Goal: Information Seeking & Learning: Learn about a topic

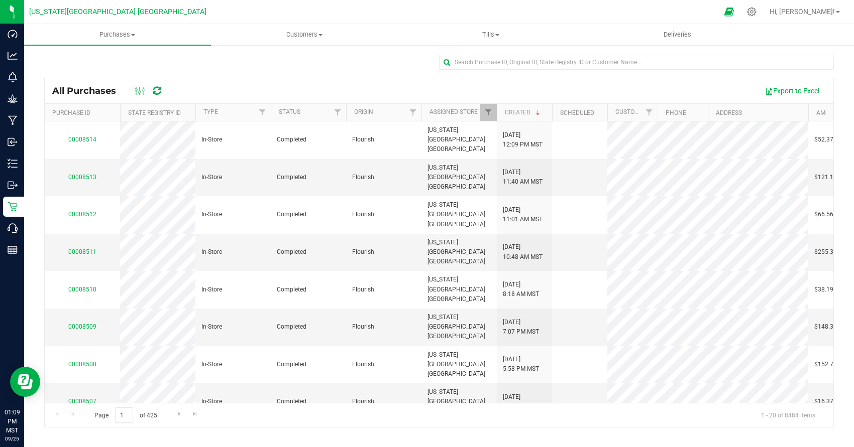
scroll to position [237, 0]
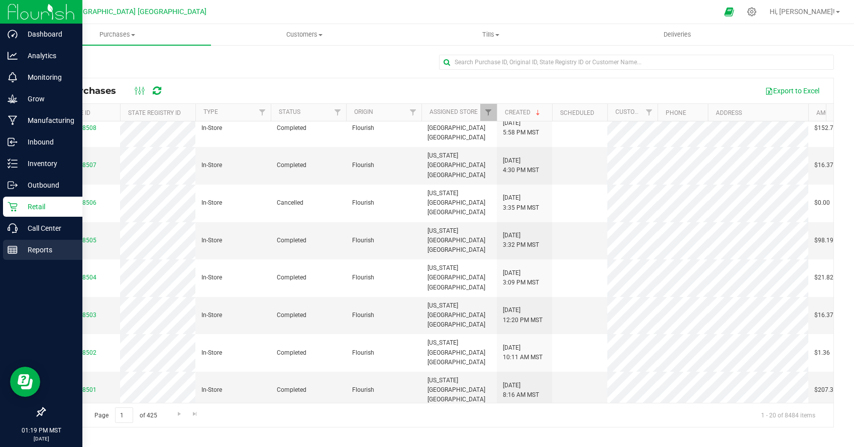
drag, startPoint x: 35, startPoint y: 243, endPoint x: 33, endPoint y: 255, distance: 12.2
click at [37, 247] on div "Reports" at bounding box center [42, 250] width 79 height 20
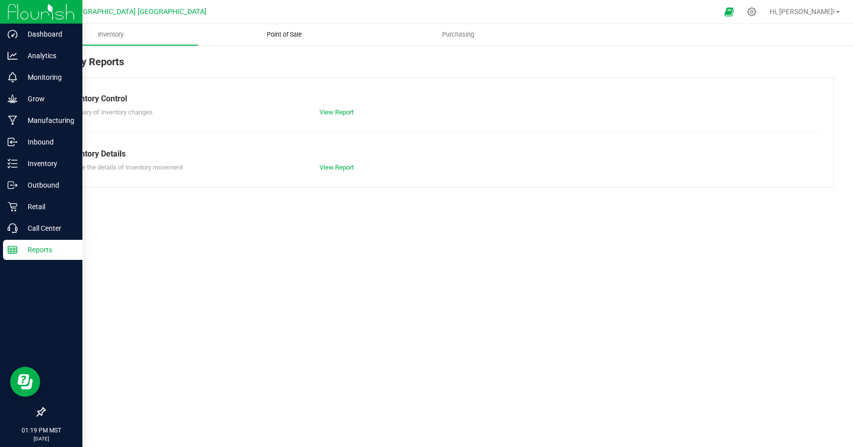
click at [288, 39] on span "Point of Sale" at bounding box center [284, 34] width 62 height 9
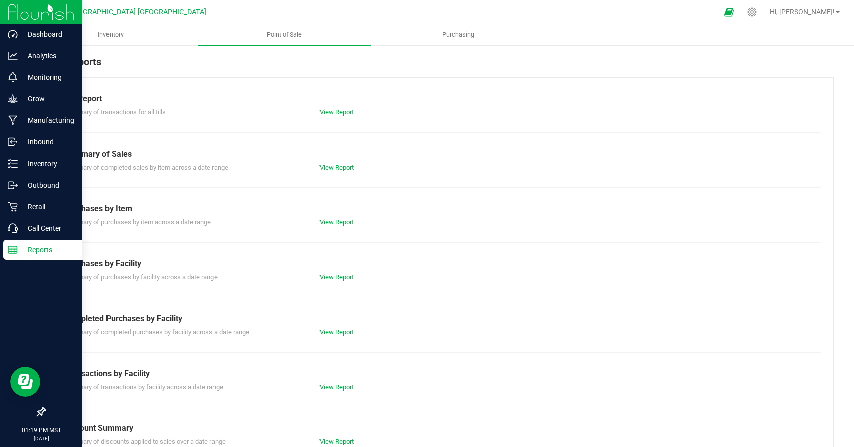
click at [338, 163] on div "View Report" at bounding box center [439, 168] width 255 height 10
click at [332, 164] on link "View Report" at bounding box center [336, 168] width 34 height 8
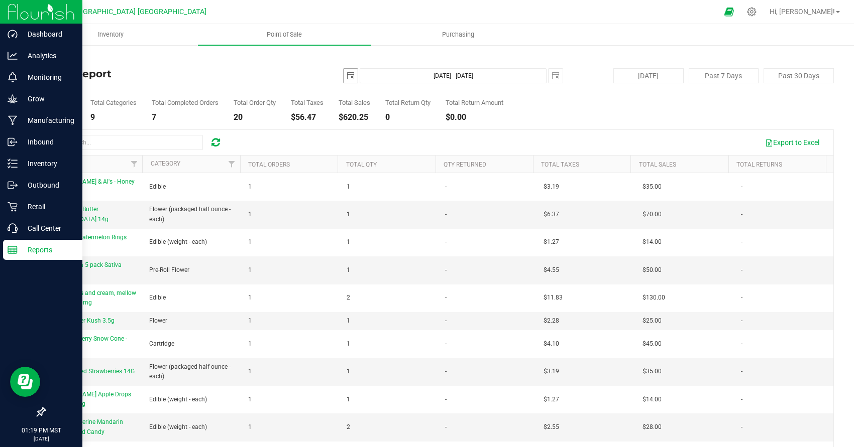
click at [348, 75] on span "select" at bounding box center [350, 76] width 8 height 8
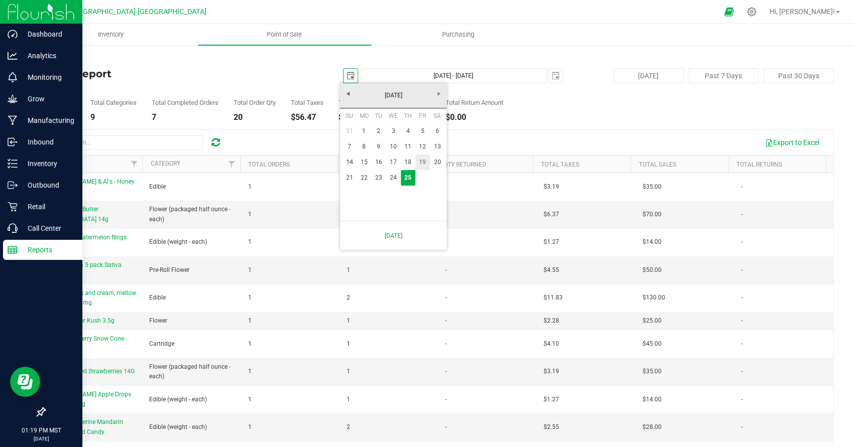
click at [420, 162] on link "19" at bounding box center [422, 163] width 15 height 16
type input "[DATE]"
type input "[DATE] - [DATE]"
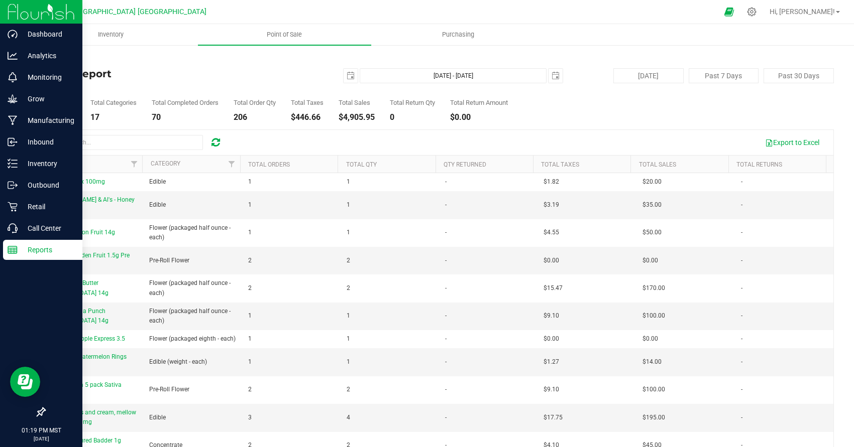
click at [105, 134] on div "Export to Excel" at bounding box center [439, 142] width 788 height 25
click at [106, 137] on input "text" at bounding box center [127, 142] width 151 height 15
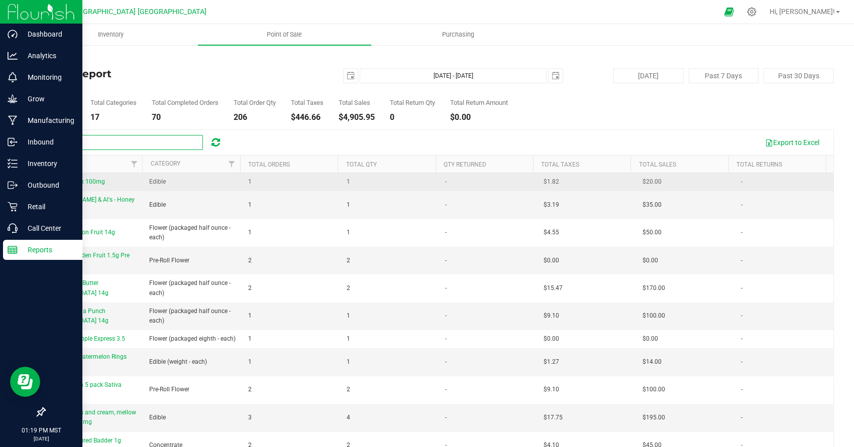
type input "flav"
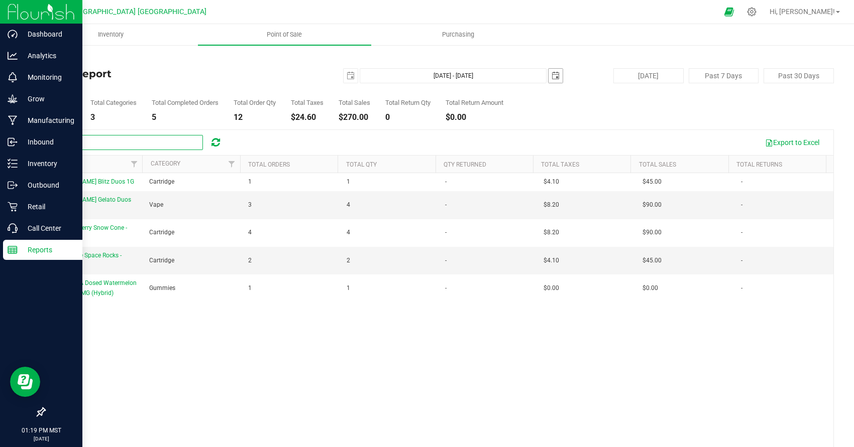
click at [551, 74] on span "select" at bounding box center [555, 76] width 8 height 8
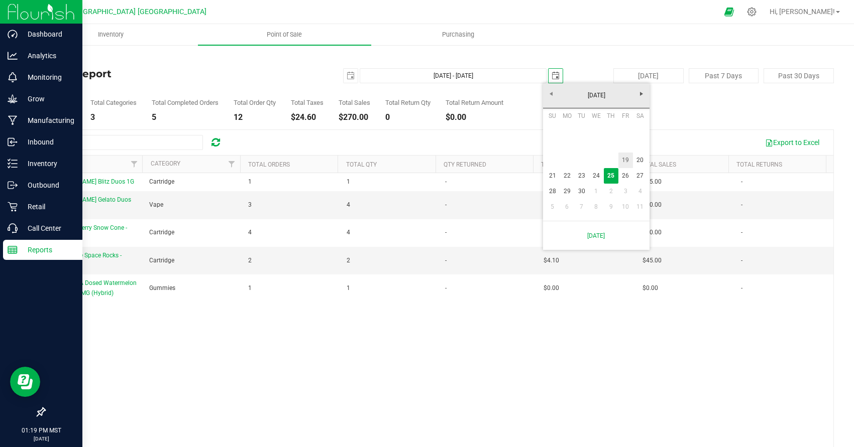
click at [625, 160] on link "19" at bounding box center [625, 161] width 15 height 16
type input "[DATE] - [DATE]"
type input "[DATE]"
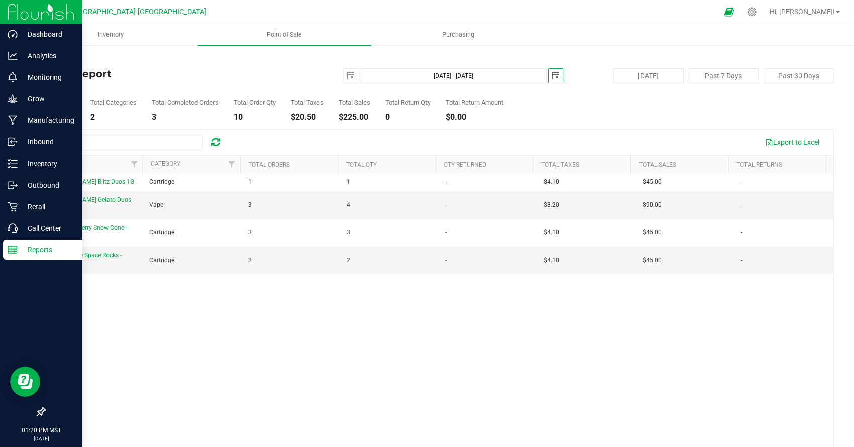
click at [548, 78] on span "select" at bounding box center [555, 76] width 14 height 14
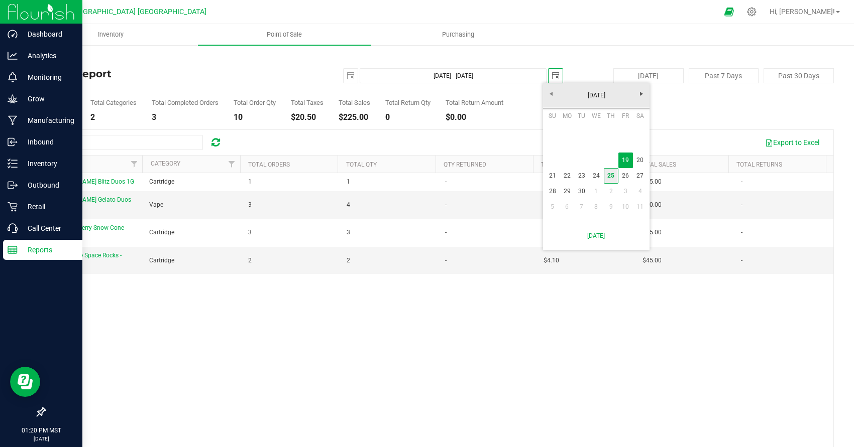
click at [610, 180] on link "25" at bounding box center [611, 176] width 15 height 16
type input "[DATE] - [DATE]"
type input "[DATE]"
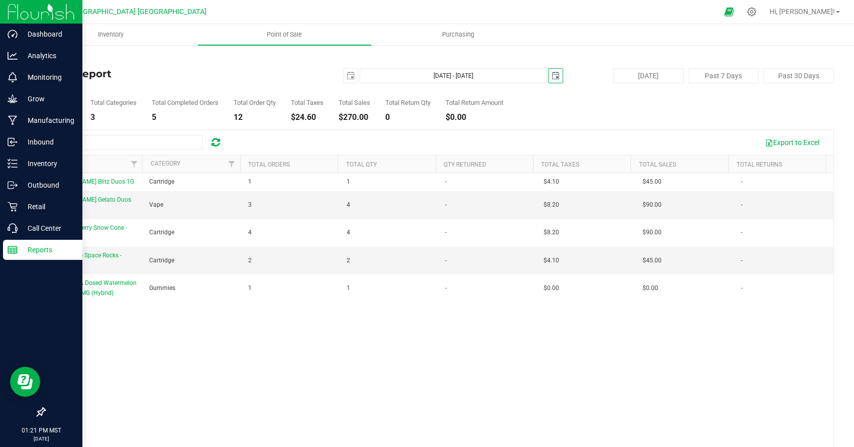
click at [551, 75] on span "select" at bounding box center [555, 76] width 8 height 8
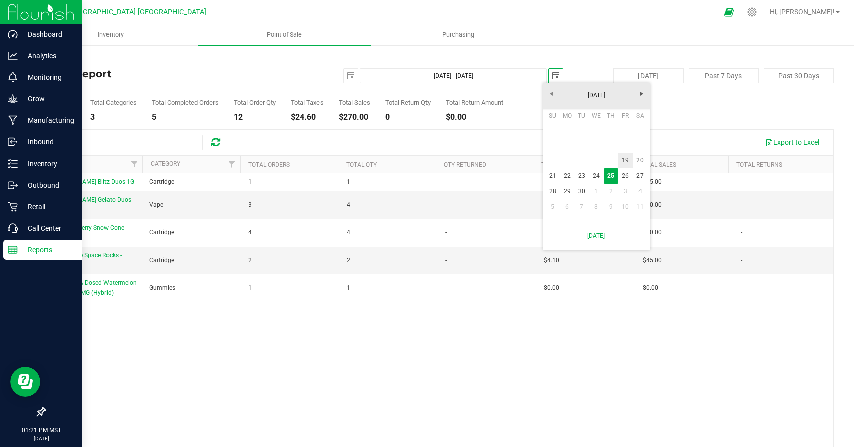
click at [629, 161] on link "19" at bounding box center [625, 161] width 15 height 16
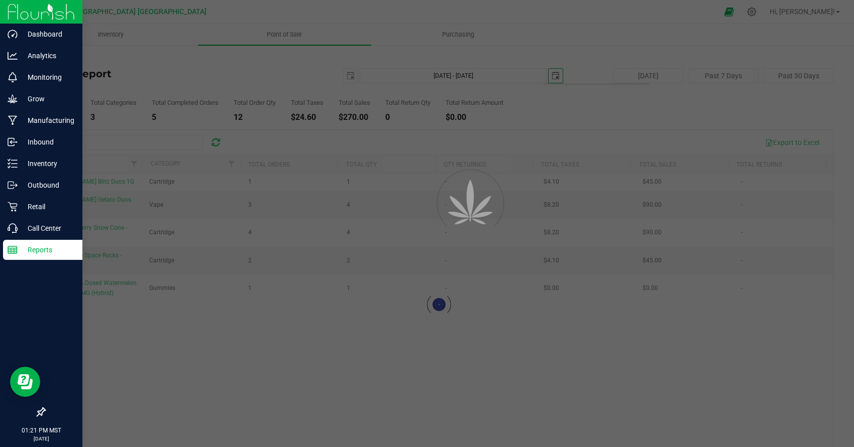
type input "[DATE] - [DATE]"
type input "[DATE]"
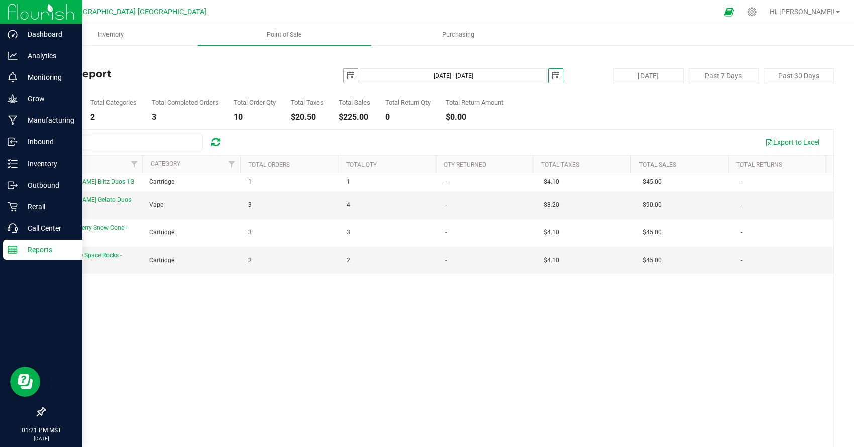
click at [349, 77] on span "select" at bounding box center [350, 76] width 8 height 8
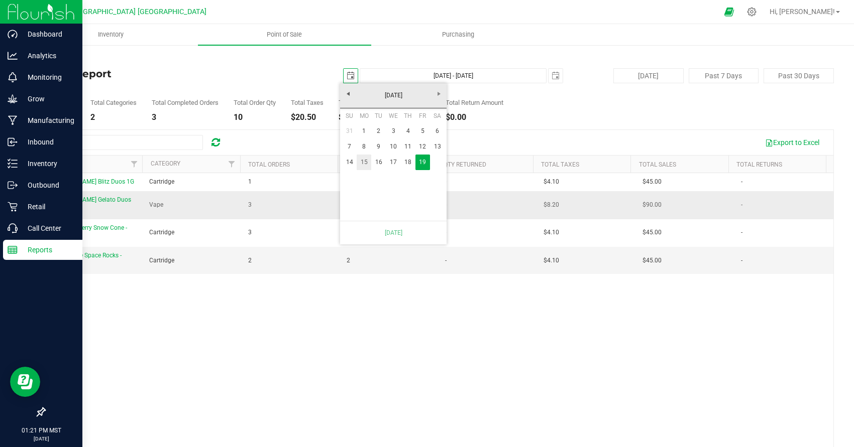
drag, startPoint x: 345, startPoint y: 158, endPoint x: 568, endPoint y: 202, distance: 227.8
click at [513, 222] on body "Dashboard Analytics Monitoring Grow Manufacturing Inbound Inventory Outbound Re…" at bounding box center [427, 223] width 854 height 447
click at [591, 121] on div "Total SKUs 4 Total Categories 2 Total Completed Orders 3 Total Order Qty 10 Tot…" at bounding box center [438, 102] width 789 height 38
